Goal: Information Seeking & Learning: Learn about a topic

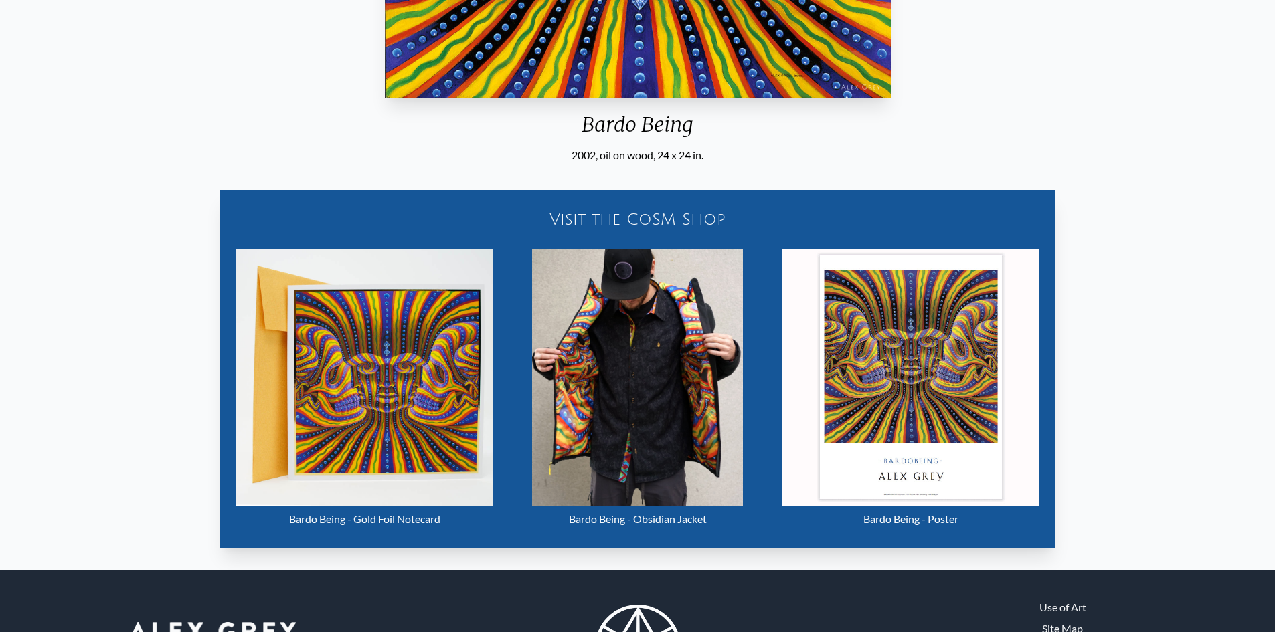
scroll to position [628, 0]
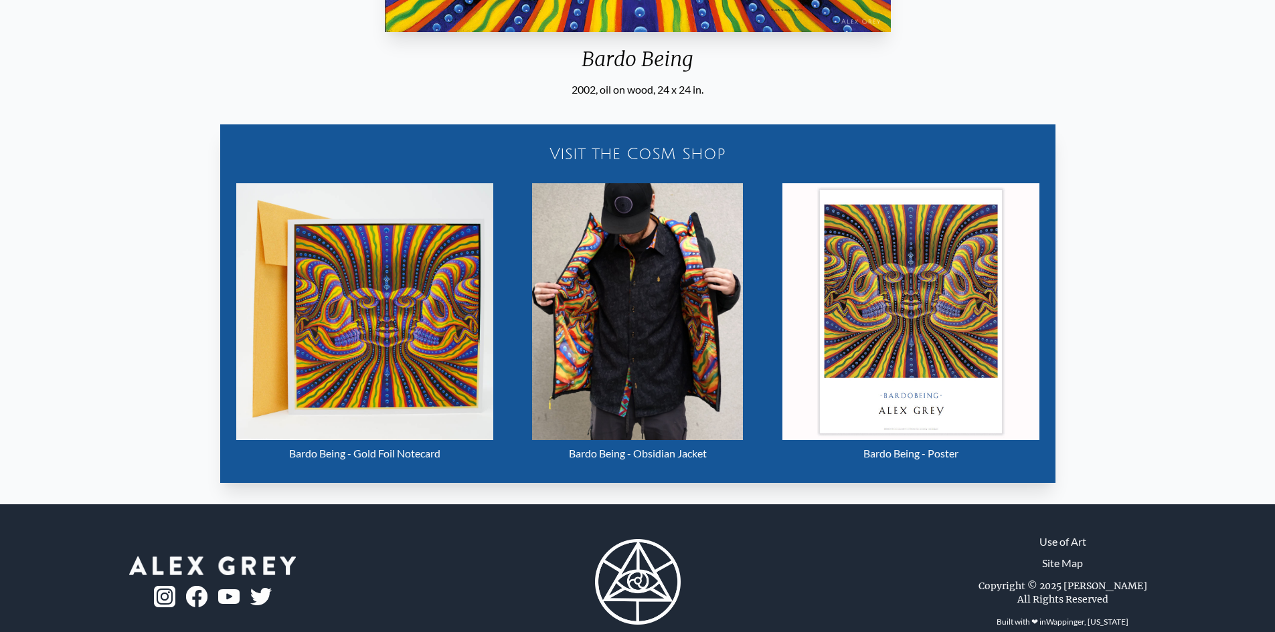
scroll to position [602, 0]
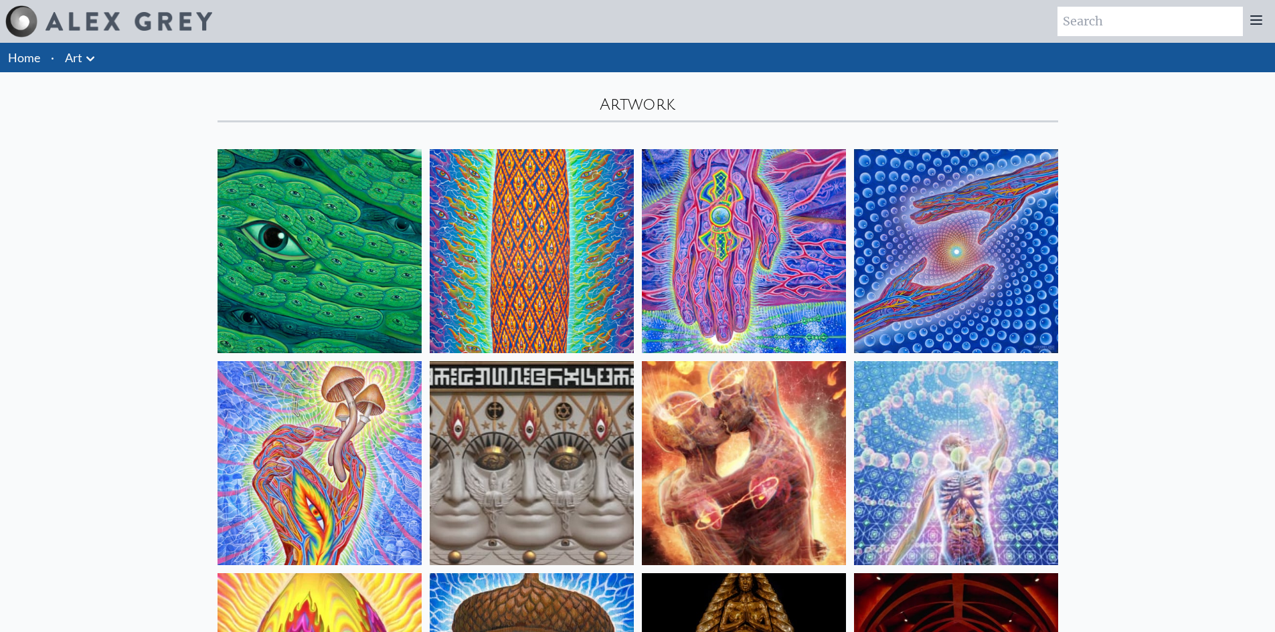
click at [391, 310] on img at bounding box center [319, 251] width 204 height 204
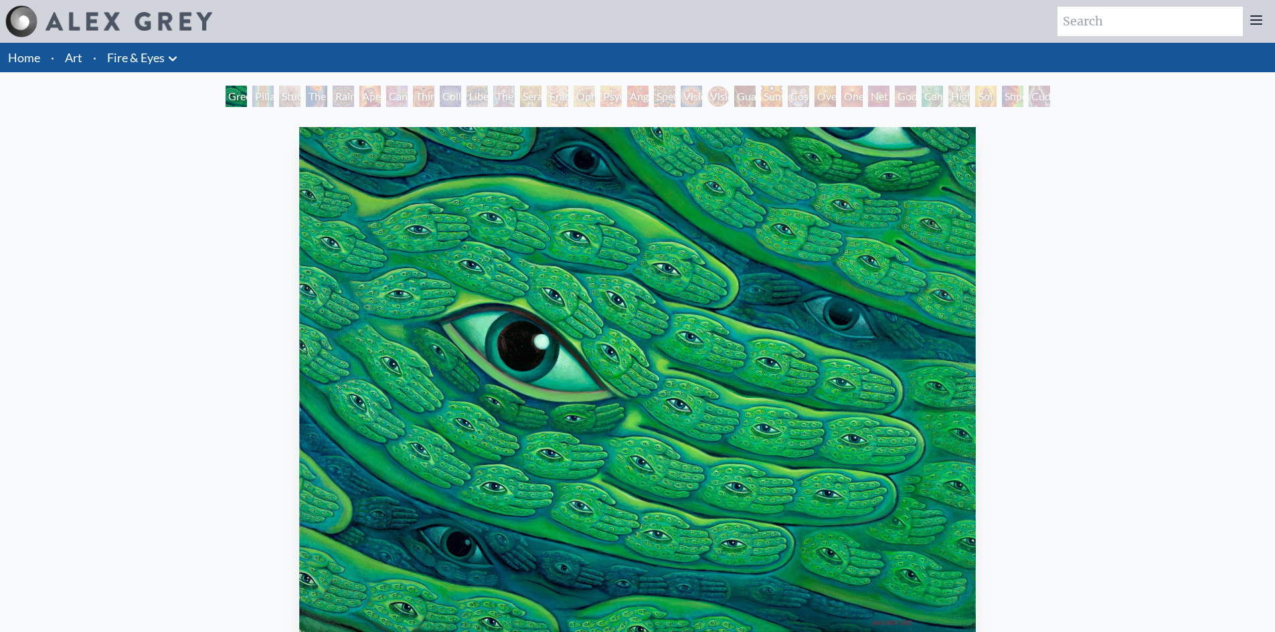
scroll to position [329, 0]
